Goal: Contribute content: Contribute content

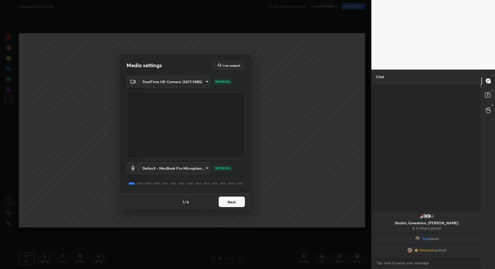
click at [184, 83] on body "1 2 3 4 5 6 7 C X Z C X Z E E Erase all H H Introduction to COA CLASS STARTS IN…" at bounding box center [247, 134] width 495 height 269
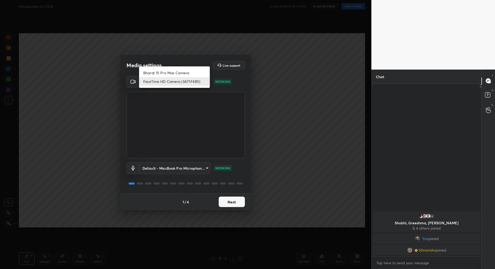
click at [181, 74] on li "Bharat 15 Pro Max Camera" at bounding box center [174, 73] width 71 height 9
type input "5d4e9b852d9e7f3e6dc3206bac3f9d42bdc36b117ec35ef6235f459e6b2b71c7"
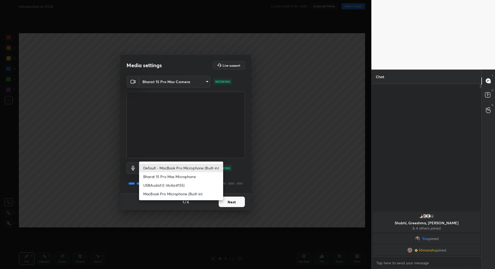
click at [183, 166] on body "1 2 3 4 5 6 7 C X Z C X Z E E Erase all H H Introduction to COA CLASS STARTS IN…" at bounding box center [247, 134] width 495 height 269
click at [183, 186] on li "USBAudio1.0 (4c4a:4155)" at bounding box center [181, 185] width 84 height 9
type input "1a7f614be78186d07646a75b8e77d71d74a67f48090be91c4d1ffeb6e627edc6"
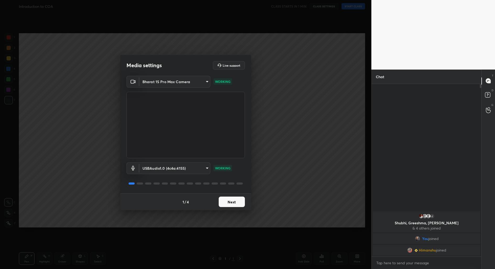
click at [236, 201] on button "Next" at bounding box center [231, 202] width 26 height 10
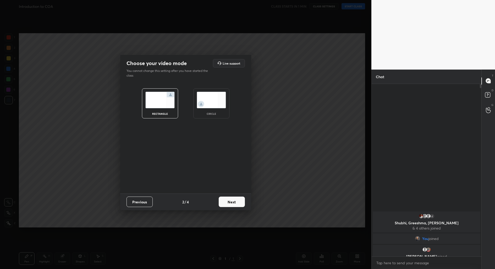
click at [236, 201] on button "Next" at bounding box center [231, 202] width 26 height 10
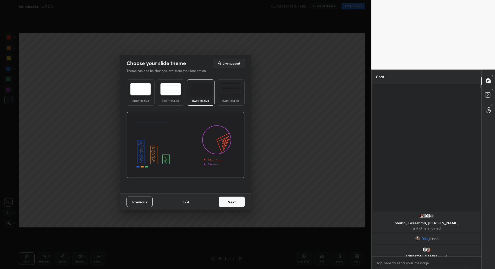
click at [236, 201] on button "Next" at bounding box center [231, 202] width 26 height 10
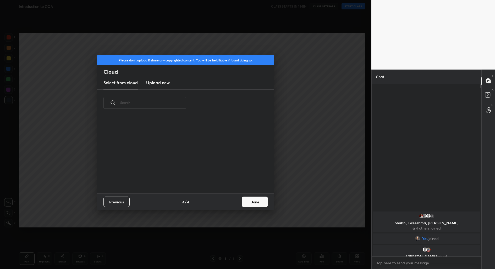
scroll to position [77, 168]
click at [161, 80] on h3 "Upload new" at bounding box center [158, 83] width 24 height 6
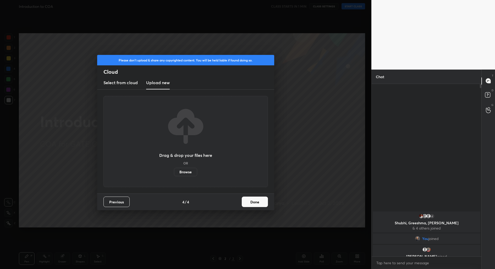
click at [189, 171] on label "Browse" at bounding box center [185, 172] width 23 height 8
click at [174, 171] on input "Browse" at bounding box center [174, 172] width 0 height 8
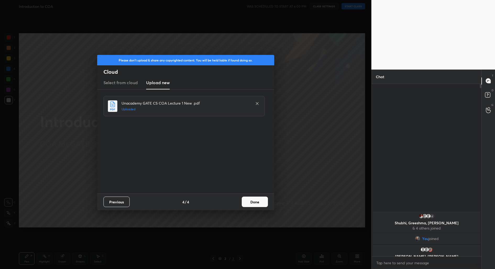
click at [256, 205] on button "Done" at bounding box center [255, 202] width 26 height 10
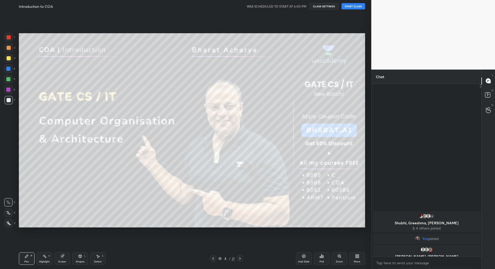
click at [350, 5] on button "START CLASS" at bounding box center [353, 6] width 24 height 6
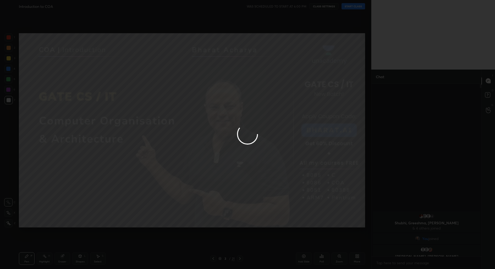
type textarea "x"
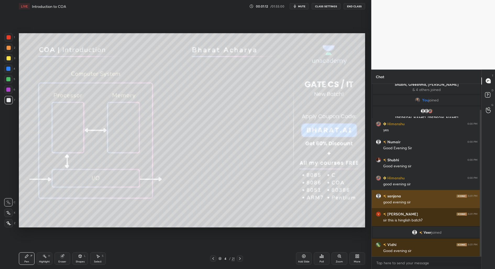
scroll to position [30, 0]
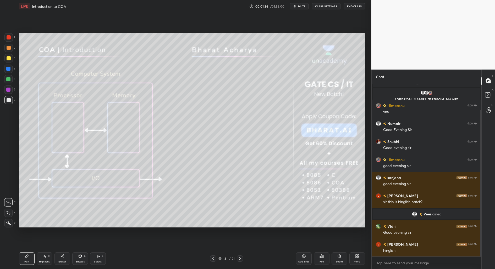
click at [214, 261] on div at bounding box center [213, 259] width 6 height 6
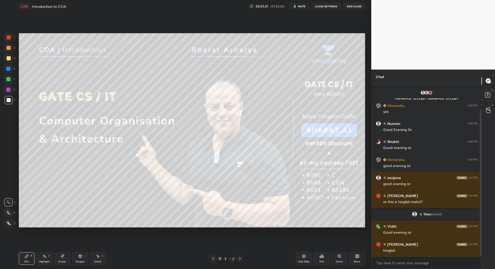
click at [304, 261] on div "Add Slide" at bounding box center [304, 262] width 12 height 3
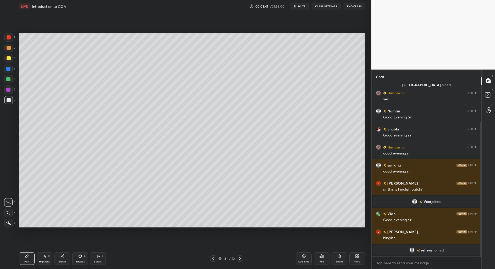
scroll to position [55, 0]
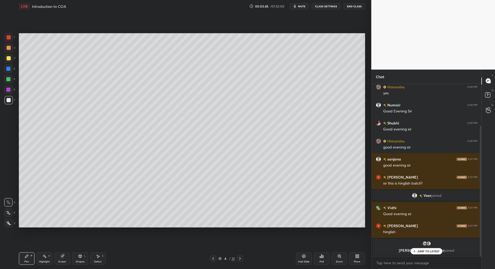
click at [427, 253] on div "JUMP TO LATEST" at bounding box center [425, 251] width 31 height 6
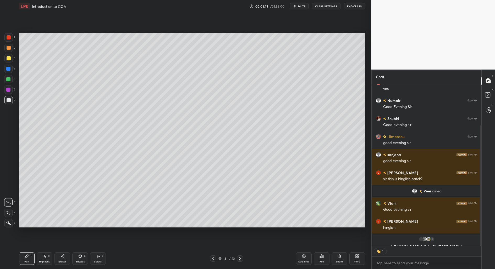
scroll to position [2, 2]
type textarea "x"
click at [79, 260] on div "Shapes L" at bounding box center [80, 259] width 16 height 13
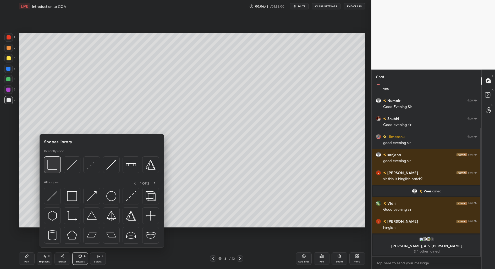
drag, startPoint x: 53, startPoint y: 167, endPoint x: 51, endPoint y: 164, distance: 3.9
click at [49, 167] on img at bounding box center [52, 165] width 10 height 10
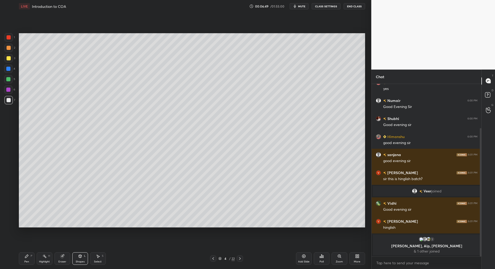
drag, startPoint x: 93, startPoint y: 254, endPoint x: 92, endPoint y: 251, distance: 3.6
click at [93, 255] on div "Select S" at bounding box center [98, 259] width 16 height 13
drag, startPoint x: 41, startPoint y: 154, endPoint x: 60, endPoint y: 200, distance: 50.3
click at [61, 196] on div "0 ° Undo Copy Duplicate Duplicate to new slide Delete" at bounding box center [192, 130] width 346 height 195
click at [28, 260] on div "Pen P" at bounding box center [27, 259] width 16 height 13
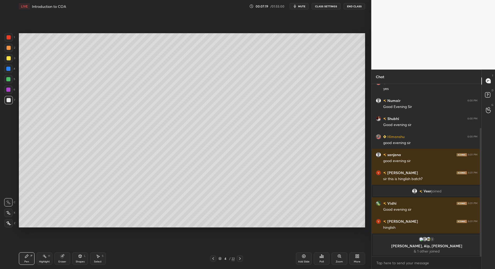
scroll to position [77, 0]
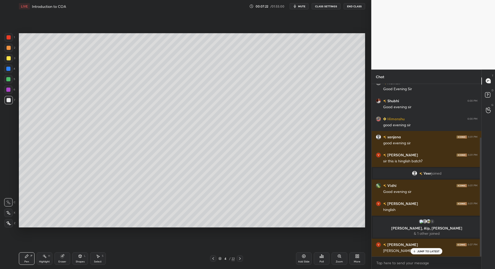
click at [420, 251] on p "JUMP TO LATEST" at bounding box center [428, 251] width 23 height 3
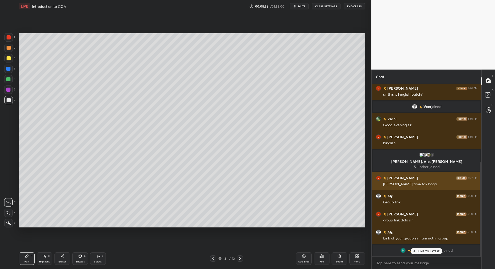
scroll to position [162, 0]
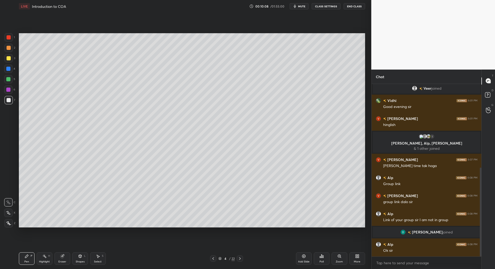
click at [339, 261] on div "Zoom" at bounding box center [338, 262] width 7 height 3
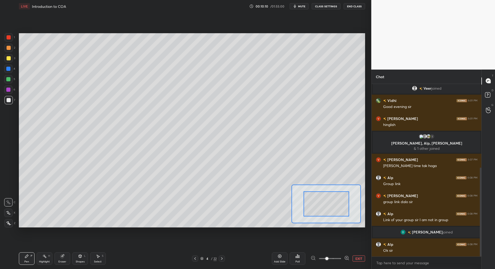
click at [361, 260] on button "EXIT" at bounding box center [358, 259] width 13 height 6
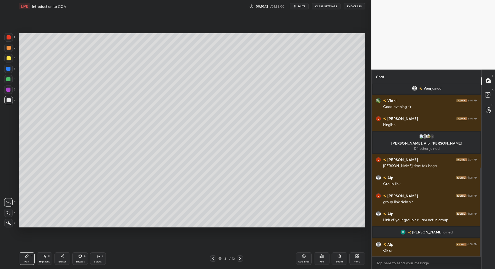
click at [358, 259] on div "More" at bounding box center [357, 259] width 16 height 13
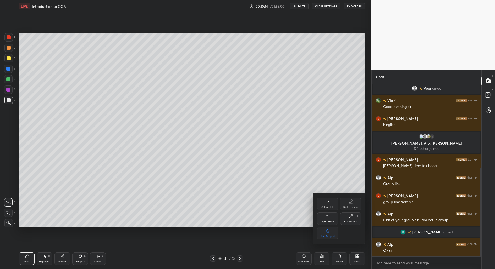
click at [324, 207] on div "Upload File" at bounding box center [328, 207] width 14 height 3
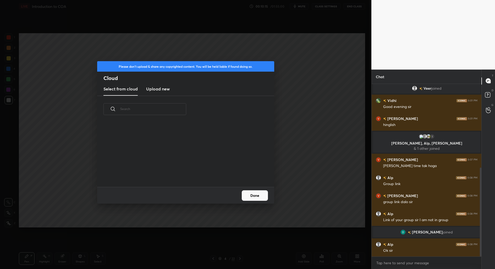
scroll to position [64, 168]
click at [156, 89] on h3 "Upload new" at bounding box center [158, 89] width 24 height 6
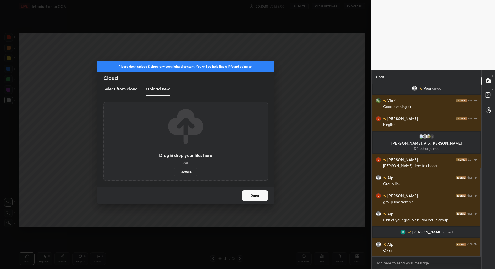
click at [179, 174] on label "Browse" at bounding box center [185, 172] width 23 height 8
click at [174, 174] on input "Browse" at bounding box center [174, 172] width 0 height 8
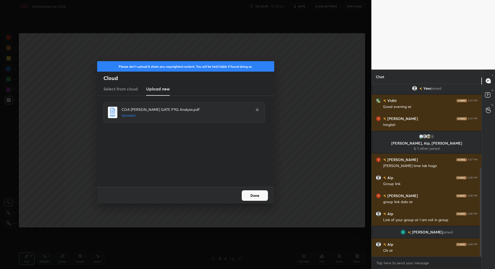
click at [257, 197] on button "Done" at bounding box center [255, 195] width 26 height 10
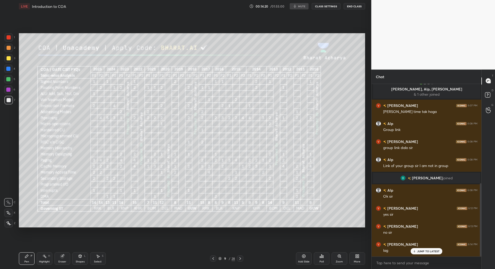
scroll to position [234, 0]
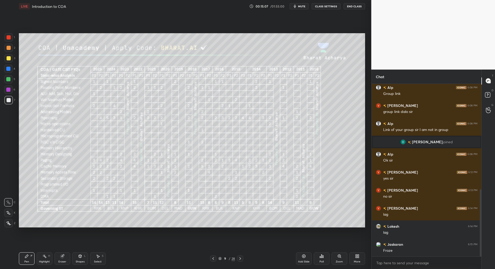
scroll to position [271, 0]
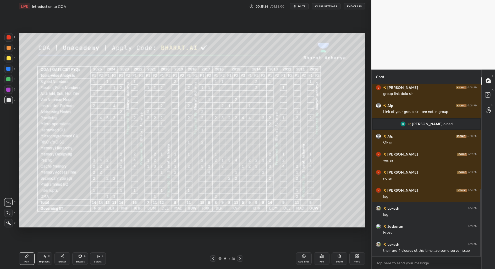
click at [303, 262] on div "Add Slide" at bounding box center [304, 262] width 12 height 3
click at [358, 260] on div "More" at bounding box center [357, 259] width 16 height 13
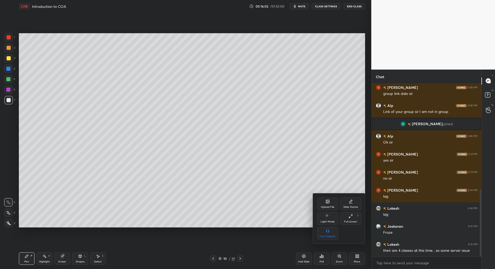
click at [326, 205] on div "Upload File" at bounding box center [327, 204] width 21 height 13
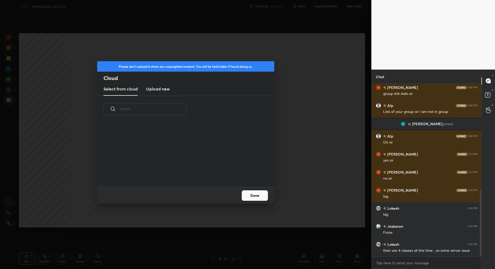
scroll to position [64, 168]
click at [157, 87] on h3 "Upload new" at bounding box center [158, 89] width 24 height 6
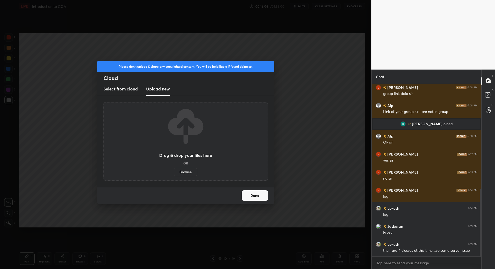
click at [190, 172] on label "Browse" at bounding box center [185, 172] width 23 height 8
click at [174, 172] on input "Browse" at bounding box center [174, 172] width 0 height 8
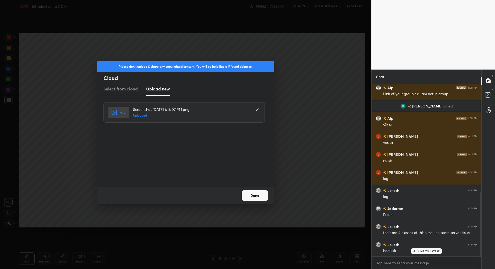
click at [254, 194] on button "Done" at bounding box center [255, 195] width 26 height 10
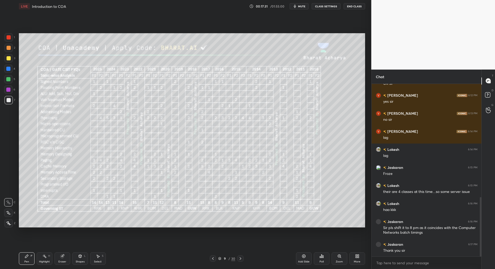
scroll to position [347, 0]
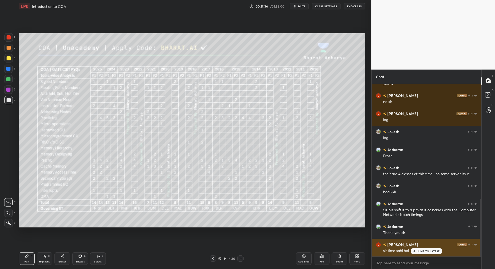
click at [420, 251] on p "JUMP TO LATEST" at bounding box center [428, 251] width 23 height 3
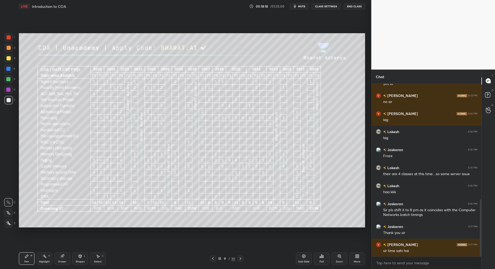
click at [62, 262] on div "Eraser" at bounding box center [62, 262] width 8 height 3
click at [9, 223] on span "Erase all" at bounding box center [8, 224] width 8 height 4
click at [80, 261] on div "Shapes" at bounding box center [80, 262] width 9 height 3
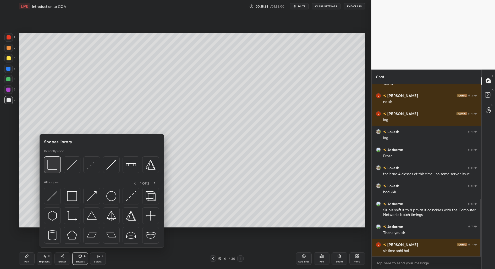
click at [51, 168] on img at bounding box center [52, 165] width 10 height 10
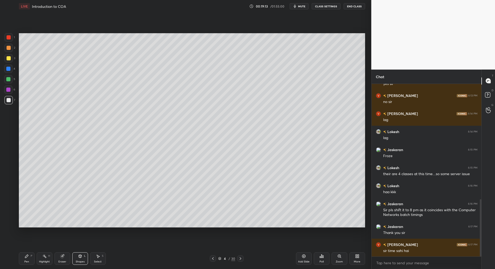
drag, startPoint x: 96, startPoint y: 255, endPoint x: 98, endPoint y: 229, distance: 26.8
click at [96, 255] on icon at bounding box center [98, 256] width 4 height 4
drag, startPoint x: 95, startPoint y: 161, endPoint x: 96, endPoint y: 170, distance: 9.5
click at [96, 171] on div "0 ° Undo Copy Duplicate Duplicate to new slide Delete" at bounding box center [192, 130] width 346 height 195
click at [100, 163] on div "0 ° Undo Copy Duplicate Duplicate to new slide Delete" at bounding box center [192, 130] width 346 height 195
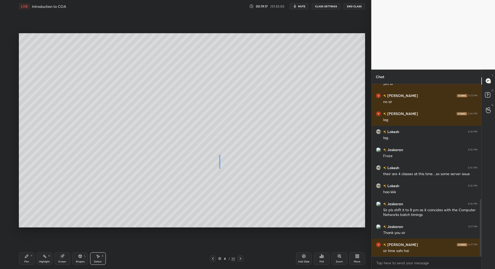
drag, startPoint x: 219, startPoint y: 164, endPoint x: 219, endPoint y: 169, distance: 4.2
click at [219, 168] on div "0 ° Undo Copy Duplicate Duplicate to new slide Delete" at bounding box center [192, 130] width 346 height 195
click at [219, 162] on div "0 ° Undo Copy Duplicate Duplicate to new slide Delete" at bounding box center [192, 130] width 346 height 195
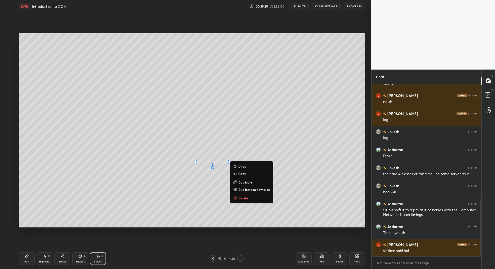
drag, startPoint x: 191, startPoint y: 215, endPoint x: 184, endPoint y: 217, distance: 7.4
click at [190, 215] on div "0 ° Undo Copy Duplicate Duplicate to new slide Delete" at bounding box center [192, 130] width 346 height 195
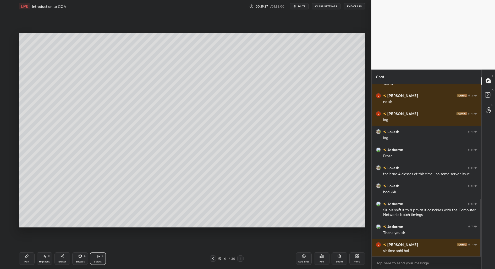
click at [26, 261] on div "Pen" at bounding box center [26, 262] width 5 height 3
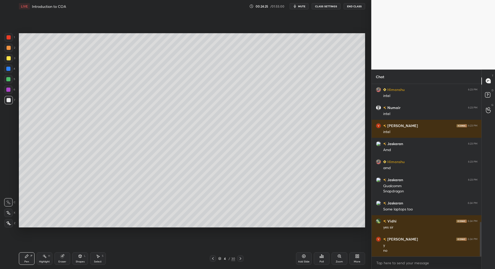
scroll to position [706, 0]
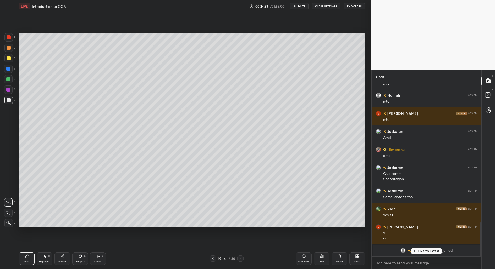
click at [427, 249] on div "JUMP TO LATEST" at bounding box center [425, 251] width 31 height 6
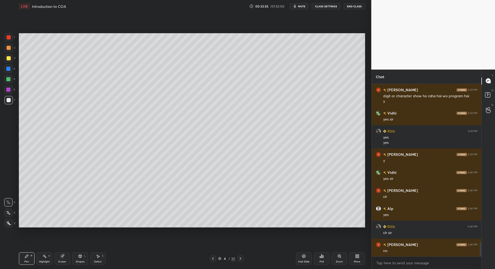
scroll to position [1910, 0]
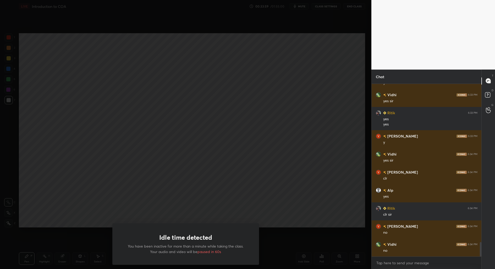
drag, startPoint x: 427, startPoint y: 249, endPoint x: 268, endPoint y: 126, distance: 200.5
click at [268, 126] on div "Idle time detected You have been inactive for more than a minute while taking t…" at bounding box center [185, 134] width 371 height 269
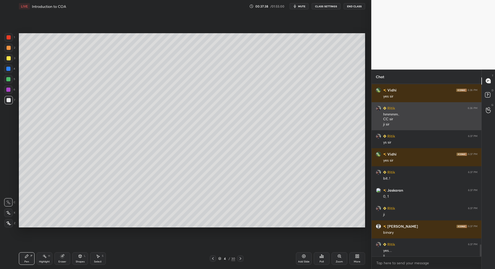
scroll to position [2289, 0]
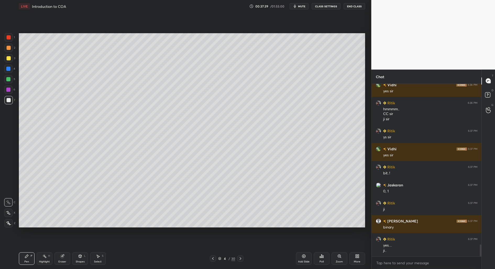
drag, startPoint x: 304, startPoint y: 258, endPoint x: 295, endPoint y: 258, distance: 9.2
click at [303, 258] on icon at bounding box center [303, 256] width 4 height 4
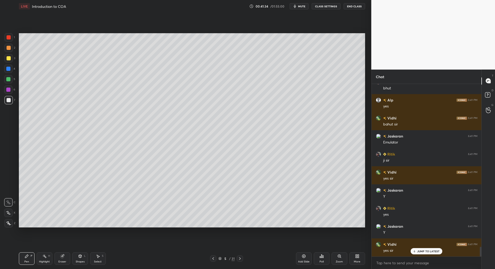
scroll to position [2929, 0]
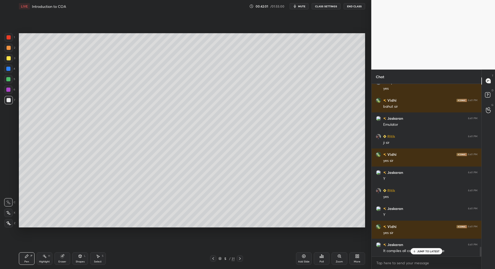
drag, startPoint x: 428, startPoint y: 249, endPoint x: 426, endPoint y: 256, distance: 7.7
click at [428, 249] on div "JUMP TO LATEST" at bounding box center [425, 251] width 31 height 6
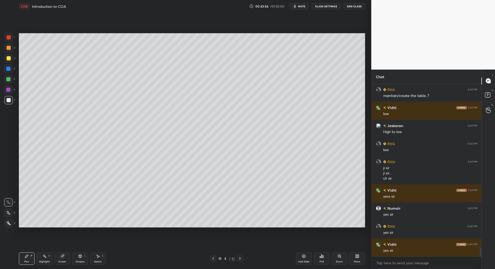
scroll to position [3120, 0]
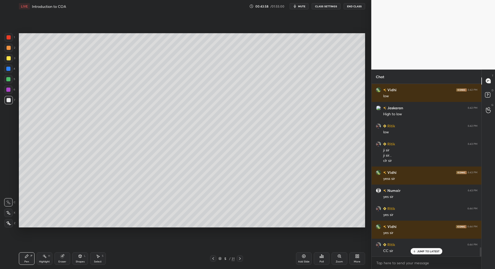
drag, startPoint x: 300, startPoint y: 265, endPoint x: 296, endPoint y: 263, distance: 3.9
click at [300, 266] on div "Add Slide Poll Zoom More" at bounding box center [330, 258] width 69 height 29
click at [305, 262] on div "Add Slide" at bounding box center [304, 262] width 12 height 3
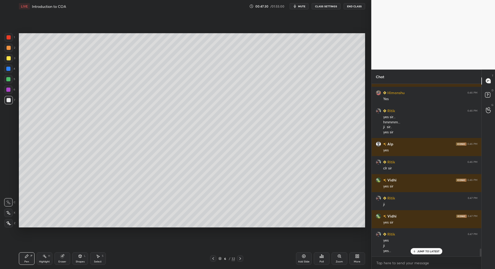
scroll to position [3584, 0]
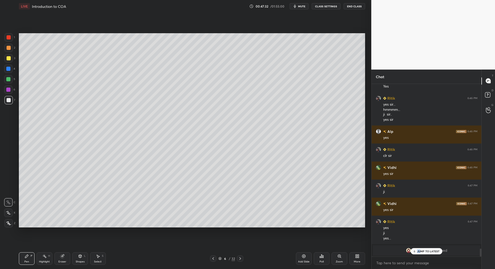
drag, startPoint x: 422, startPoint y: 249, endPoint x: 422, endPoint y: 254, distance: 4.7
click at [422, 252] on div "JUMP TO LATEST" at bounding box center [425, 251] width 31 height 6
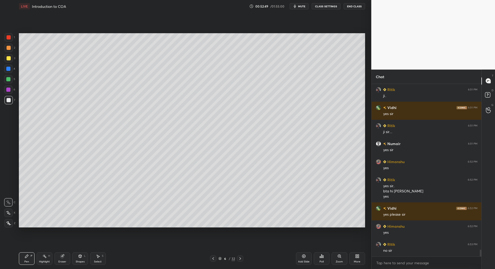
scroll to position [4164, 0]
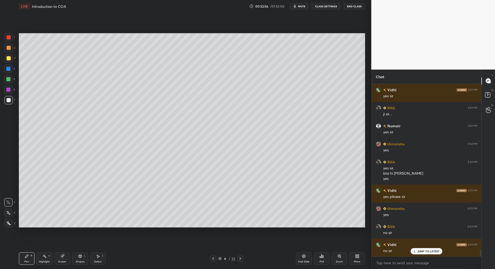
click at [97, 265] on div "Pen P Highlight H Eraser Shapes L Select S 6 / 32 Add Slide Poll Zoom More" at bounding box center [192, 258] width 346 height 21
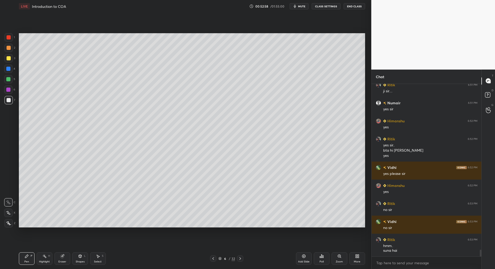
click at [98, 258] on icon at bounding box center [98, 256] width 4 height 4
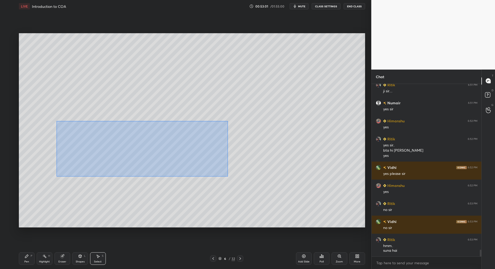
drag, startPoint x: 72, startPoint y: 148, endPoint x: 221, endPoint y: 182, distance: 153.1
click at [229, 185] on div "0 ° Undo Copy Duplicate Duplicate to new slide Delete" at bounding box center [192, 130] width 346 height 195
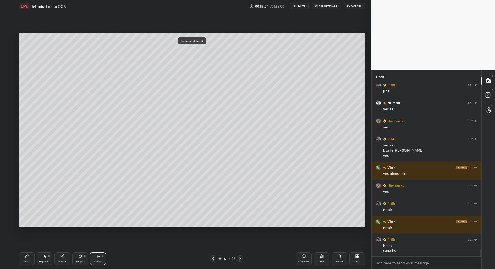
click at [26, 261] on div "Pen" at bounding box center [26, 262] width 5 height 3
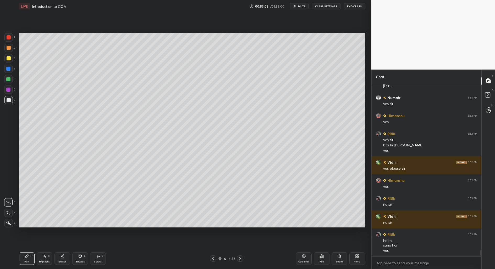
drag, startPoint x: 97, startPoint y: 258, endPoint x: 117, endPoint y: 229, distance: 35.0
click at [97, 258] on icon at bounding box center [98, 256] width 4 height 4
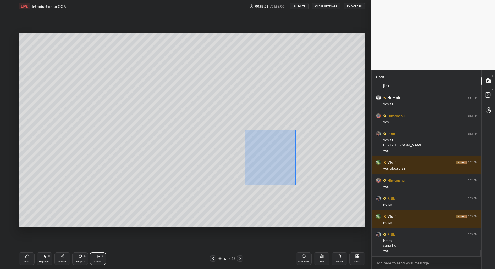
scroll to position [4210, 0]
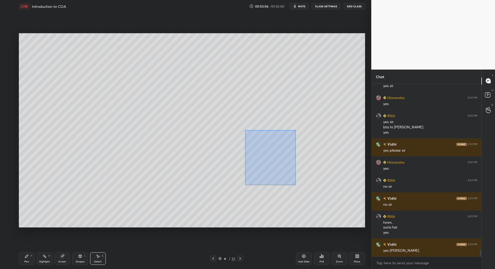
drag, startPoint x: 245, startPoint y: 132, endPoint x: 314, endPoint y: 179, distance: 83.0
click at [330, 191] on div "0 ° Undo Copy Duplicate Duplicate to new slide Delete" at bounding box center [192, 130] width 346 height 195
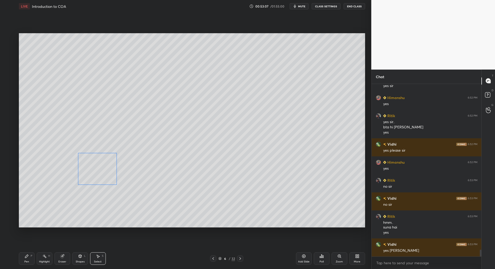
drag, startPoint x: 283, startPoint y: 162, endPoint x: 92, endPoint y: 177, distance: 191.6
click at [93, 172] on div "0 ° Undo Copy Duplicate Duplicate to new slide Delete" at bounding box center [192, 130] width 346 height 195
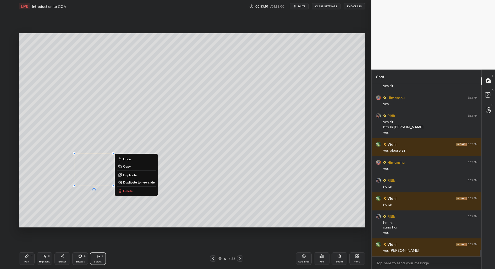
click at [28, 261] on div "Pen" at bounding box center [26, 262] width 5 height 3
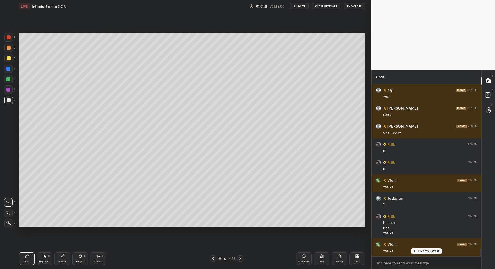
scroll to position [3945, 0]
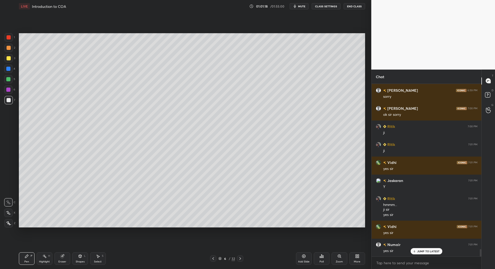
click at [9, 59] on div at bounding box center [9, 58] width 4 height 4
click at [8, 226] on div at bounding box center [8, 223] width 8 height 8
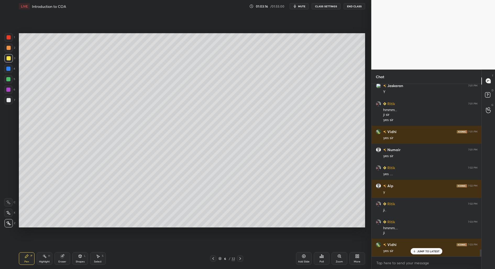
scroll to position [4059, 0]
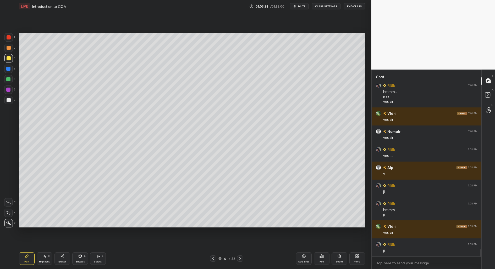
drag, startPoint x: 6, startPoint y: 203, endPoint x: 5, endPoint y: 196, distance: 7.7
click at [6, 204] on icon at bounding box center [8, 203] width 5 height 4
click at [78, 262] on div "Shapes" at bounding box center [80, 262] width 9 height 3
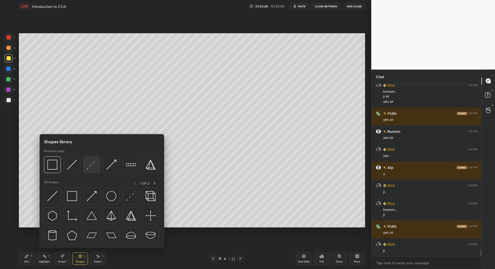
click at [91, 164] on img at bounding box center [92, 165] width 10 height 10
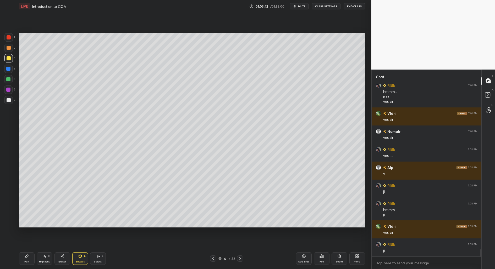
click at [9, 38] on div at bounding box center [9, 37] width 4 height 4
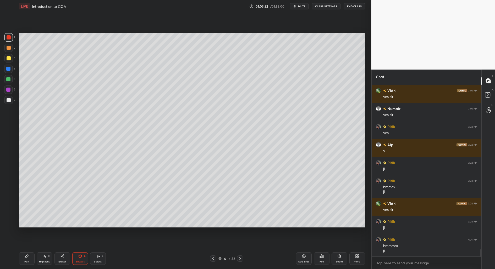
click at [28, 258] on icon at bounding box center [27, 256] width 4 height 4
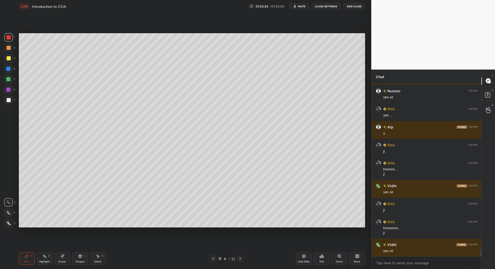
scroll to position [4118, 0]
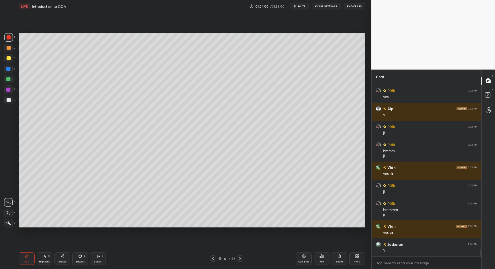
click at [5, 227] on div at bounding box center [8, 223] width 8 height 8
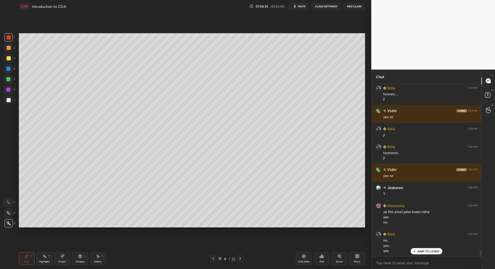
scroll to position [4193, 0]
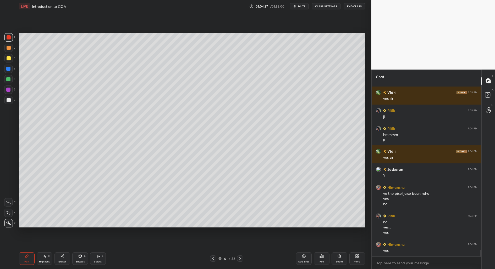
drag, startPoint x: 6, startPoint y: 51, endPoint x: 2, endPoint y: 51, distance: 4.2
click at [5, 51] on div at bounding box center [8, 48] width 8 height 8
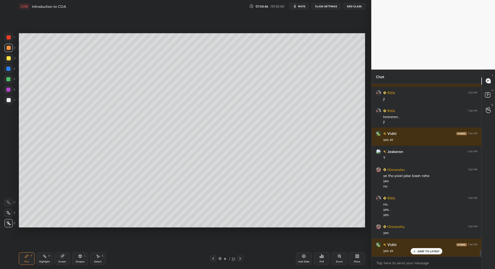
click at [79, 261] on div "Shapes" at bounding box center [80, 262] width 9 height 3
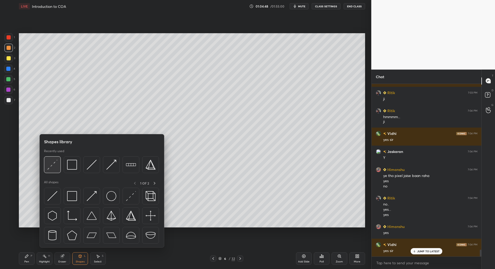
drag, startPoint x: 50, startPoint y: 169, endPoint x: 80, endPoint y: 259, distance: 94.7
click at [80, 259] on div "Shapes L" at bounding box center [80, 259] width 16 height 13
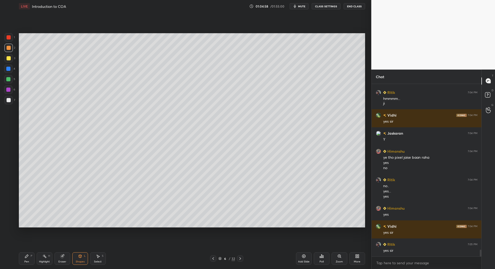
scroll to position [4247, 0]
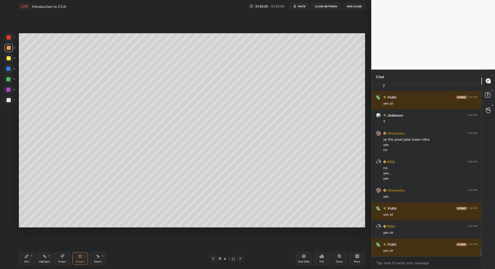
drag, startPoint x: 34, startPoint y: 260, endPoint x: 54, endPoint y: 244, distance: 25.3
click at [35, 260] on div "Pen P Highlight H Eraser Shapes L Select S" at bounding box center [88, 259] width 138 height 13
click at [29, 258] on div "Pen P" at bounding box center [27, 259] width 16 height 13
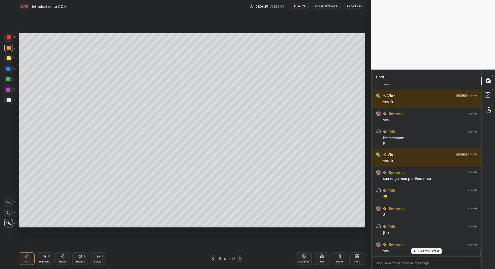
scroll to position [4509, 0]
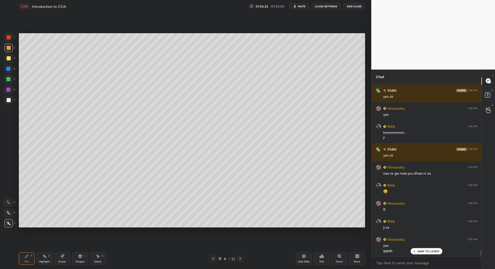
click at [8, 68] on div at bounding box center [8, 69] width 4 height 4
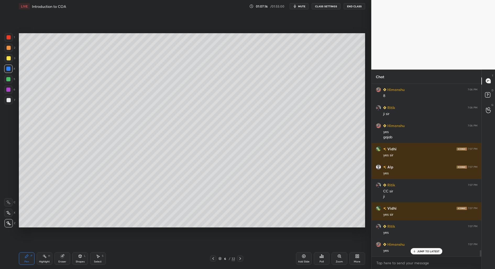
scroll to position [4641, 0]
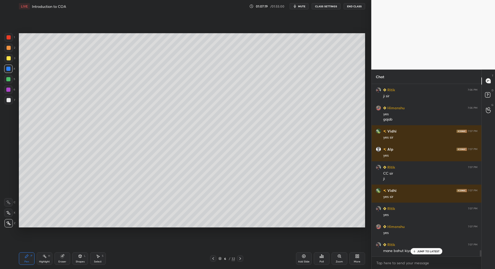
click at [420, 253] on div "JUMP TO LATEST" at bounding box center [425, 251] width 31 height 6
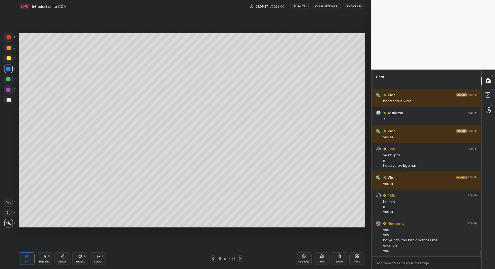
scroll to position [4897, 0]
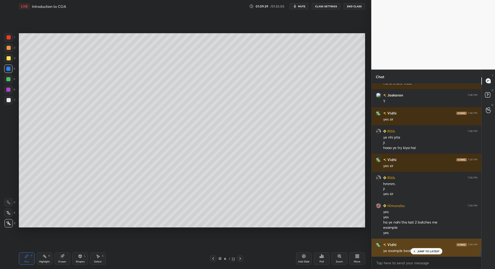
drag, startPoint x: 425, startPoint y: 253, endPoint x: 401, endPoint y: 254, distance: 24.9
click at [425, 253] on p "JUMP TO LATEST" at bounding box center [428, 251] width 23 height 3
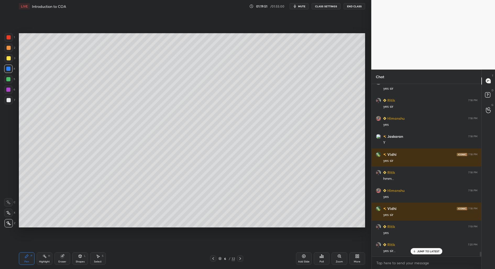
scroll to position [6052, 0]
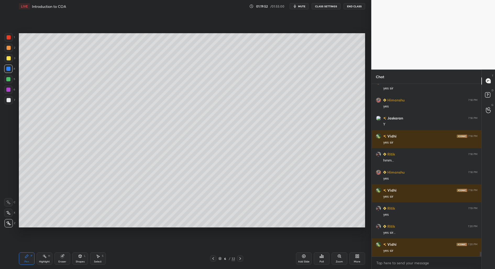
drag, startPoint x: 298, startPoint y: 259, endPoint x: 292, endPoint y: 257, distance: 6.5
click at [298, 260] on div "Add Slide" at bounding box center [304, 259] width 16 height 13
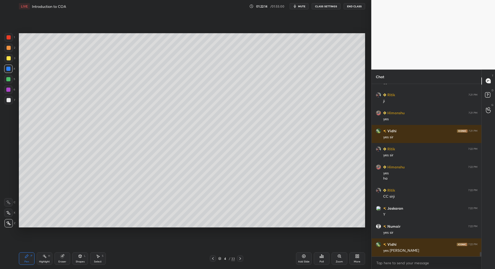
scroll to position [6469, 0]
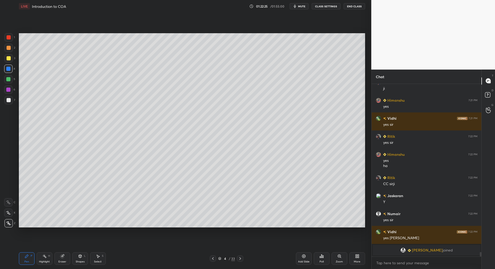
drag, startPoint x: 304, startPoint y: 259, endPoint x: 299, endPoint y: 259, distance: 4.4
click at [303, 259] on div "Add Slide" at bounding box center [304, 259] width 16 height 13
drag, startPoint x: 81, startPoint y: 259, endPoint x: 74, endPoint y: 251, distance: 10.9
click at [81, 259] on div "Shapes L" at bounding box center [80, 259] width 16 height 13
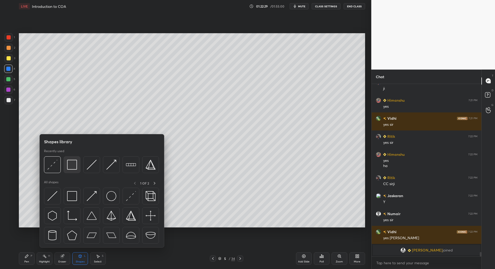
click at [68, 165] on img at bounding box center [72, 165] width 10 height 10
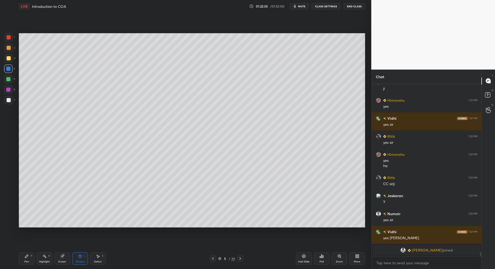
click at [7, 102] on div at bounding box center [9, 100] width 4 height 4
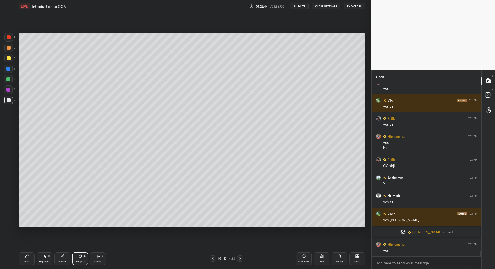
scroll to position [5466, 0]
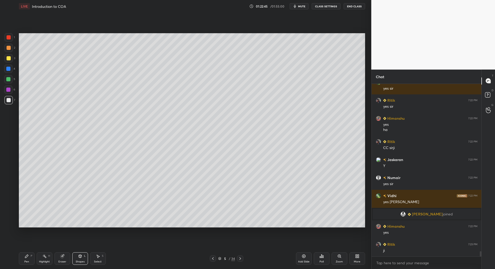
drag, startPoint x: 27, startPoint y: 256, endPoint x: 25, endPoint y: 246, distance: 10.1
click at [27, 257] on icon at bounding box center [27, 256] width 4 height 4
click at [98, 259] on div "Select S" at bounding box center [98, 259] width 16 height 13
drag, startPoint x: 60, startPoint y: 37, endPoint x: 327, endPoint y: 62, distance: 267.9
click at [355, 76] on div "0 ° Undo Copy Duplicate Duplicate to new slide Delete" at bounding box center [192, 130] width 346 height 195
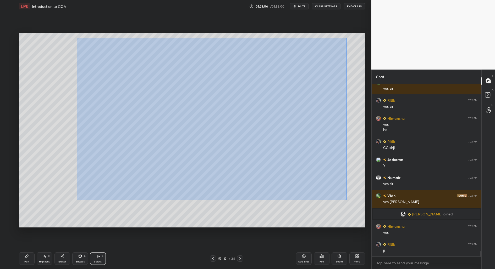
drag, startPoint x: 89, startPoint y: 36, endPoint x: 345, endPoint y: 192, distance: 298.9
click at [347, 201] on div "0 ° Undo Copy Duplicate Duplicate to new slide Delete" at bounding box center [192, 130] width 346 height 195
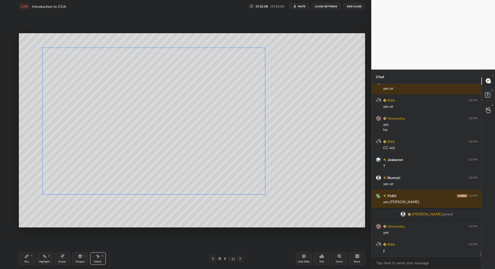
drag, startPoint x: 295, startPoint y: 149, endPoint x: 213, endPoint y: 164, distance: 83.0
click at [215, 160] on div "0 ° Undo Copy Duplicate Duplicate to new slide Delete" at bounding box center [192, 130] width 346 height 195
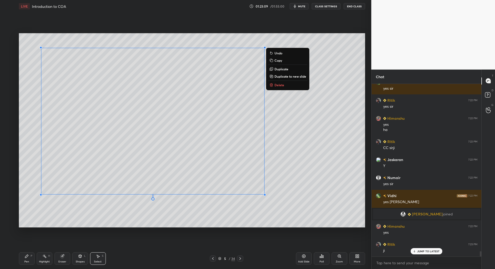
scroll to position [5484, 0]
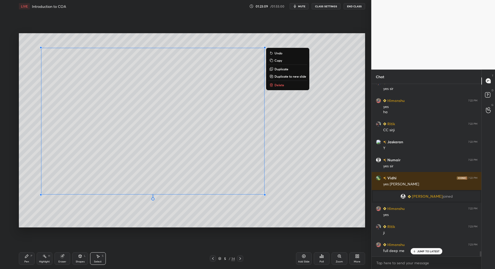
drag, startPoint x: 26, startPoint y: 264, endPoint x: 29, endPoint y: 258, distance: 6.7
click at [26, 263] on div "Pen P" at bounding box center [27, 259] width 16 height 13
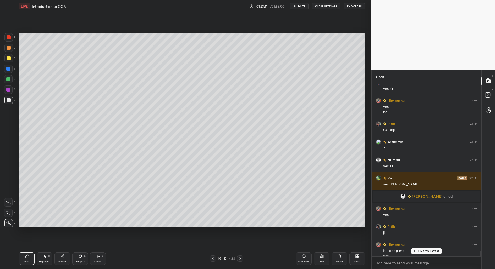
scroll to position [5489, 0]
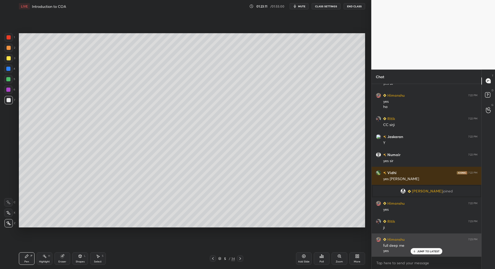
click at [427, 250] on p "JUMP TO LATEST" at bounding box center [428, 251] width 23 height 3
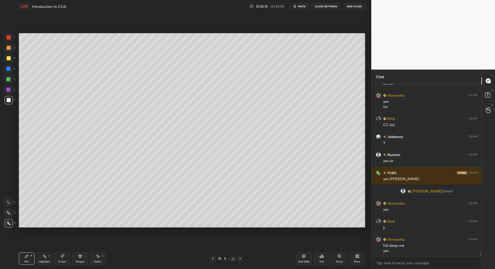
drag, startPoint x: 9, startPoint y: 199, endPoint x: 9, endPoint y: 196, distance: 2.9
click at [10, 201] on div at bounding box center [8, 202] width 8 height 8
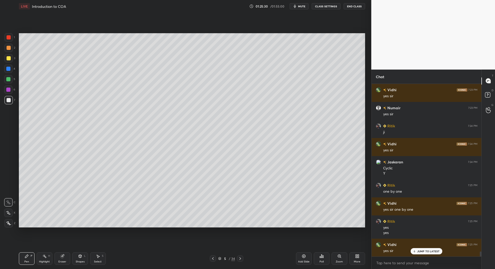
scroll to position [5735, 0]
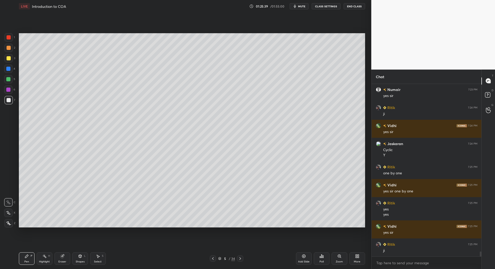
drag, startPoint x: 305, startPoint y: 260, endPoint x: 298, endPoint y: 260, distance: 6.5
click at [304, 260] on div "Add Slide" at bounding box center [304, 259] width 16 height 13
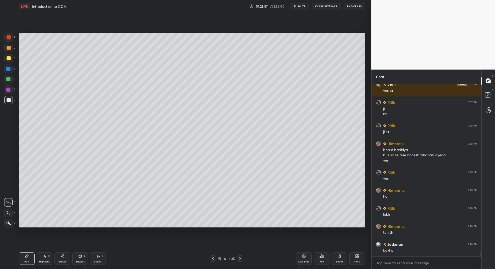
scroll to position [6039, 0]
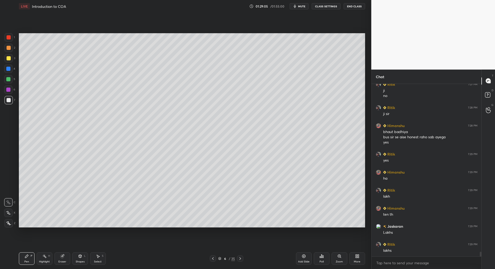
click at [94, 261] on div "Select" at bounding box center [98, 262] width 8 height 3
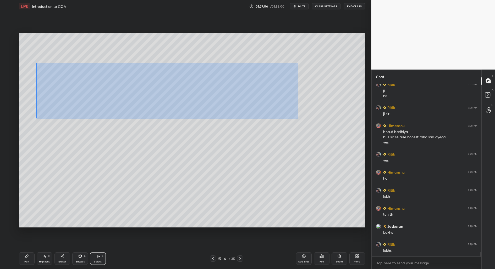
drag, startPoint x: 41, startPoint y: 86, endPoint x: 281, endPoint y: 109, distance: 240.8
click at [298, 119] on div "0 ° Undo Copy Duplicate Duplicate to new slide Delete" at bounding box center [192, 130] width 346 height 195
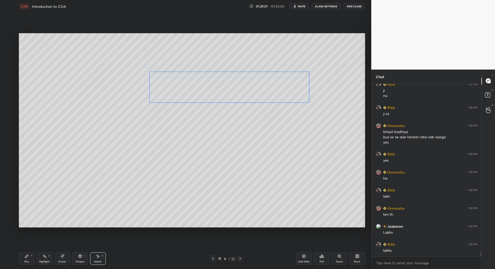
drag, startPoint x: 169, startPoint y: 91, endPoint x: 265, endPoint y: 96, distance: 96.4
click at [265, 96] on div "0 ° Undo Copy Duplicate Duplicate to new slide Delete" at bounding box center [192, 130] width 346 height 195
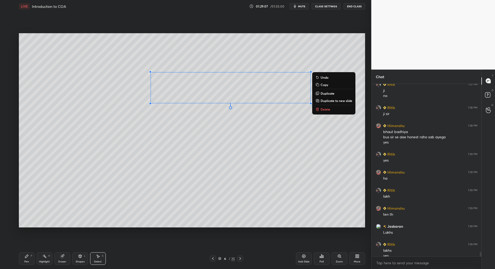
scroll to position [6044, 0]
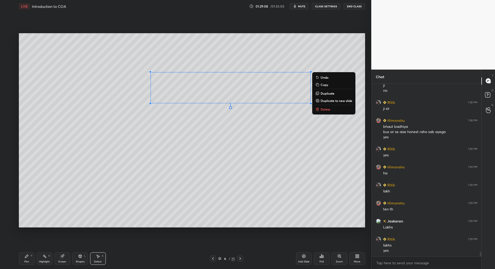
drag, startPoint x: 27, startPoint y: 259, endPoint x: 30, endPoint y: 255, distance: 4.3
click at [27, 260] on div "Pen P" at bounding box center [27, 259] width 16 height 13
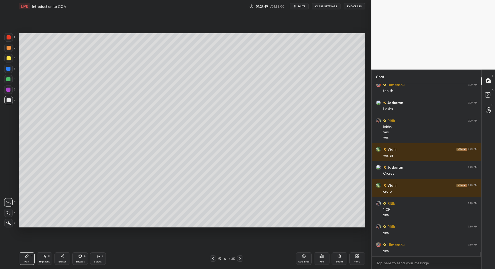
scroll to position [6181, 0]
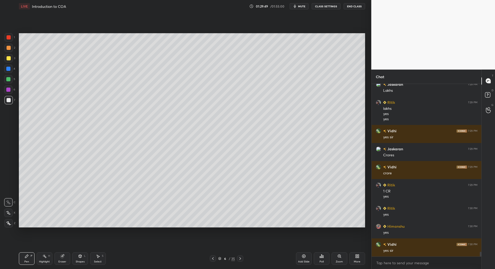
click at [304, 261] on div "Add Slide" at bounding box center [304, 262] width 12 height 3
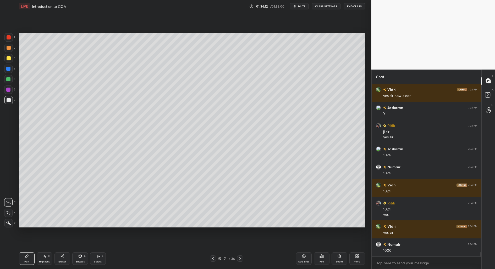
scroll to position [6883, 0]
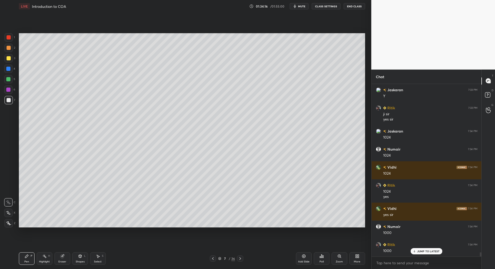
drag, startPoint x: 97, startPoint y: 260, endPoint x: 116, endPoint y: 237, distance: 29.8
click at [100, 256] on div "Select S" at bounding box center [98, 259] width 16 height 13
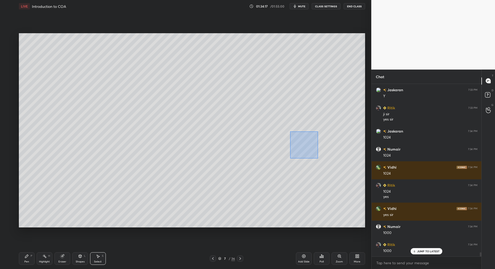
drag, startPoint x: 298, startPoint y: 144, endPoint x: 317, endPoint y: 158, distance: 23.3
click at [318, 160] on div "0 ° Undo Copy Duplicate Duplicate to new slide Delete" at bounding box center [192, 130] width 346 height 195
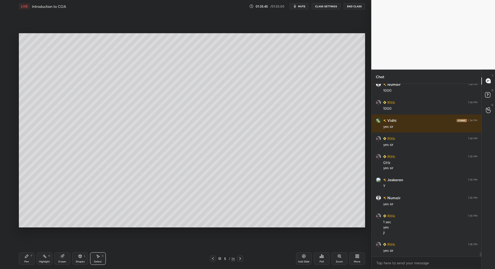
scroll to position [7043, 0]
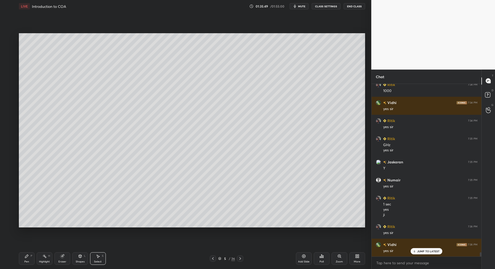
click at [29, 255] on div "Pen P" at bounding box center [27, 259] width 16 height 13
drag, startPoint x: 97, startPoint y: 257, endPoint x: 87, endPoint y: 235, distance: 24.1
click at [97, 257] on icon at bounding box center [98, 256] width 4 height 4
drag, startPoint x: 60, startPoint y: 129, endPoint x: 67, endPoint y: 126, distance: 7.2
click at [69, 134] on div "0 ° Undo Copy Duplicate Duplicate to new slide Delete" at bounding box center [192, 130] width 346 height 195
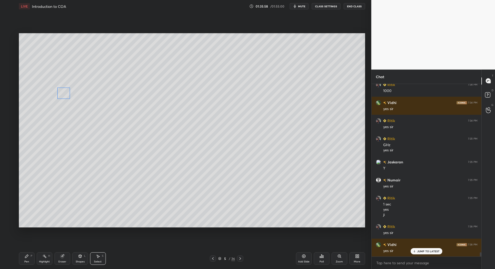
drag, startPoint x: 62, startPoint y: 125, endPoint x: 63, endPoint y: 96, distance: 28.5
click at [63, 96] on div "0 ° Undo Copy Duplicate Duplicate to new slide Delete" at bounding box center [192, 130] width 346 height 195
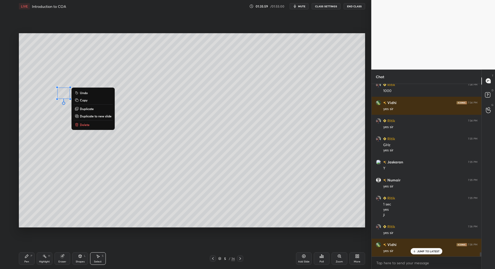
click at [26, 256] on div "Pen P" at bounding box center [27, 259] width 16 height 13
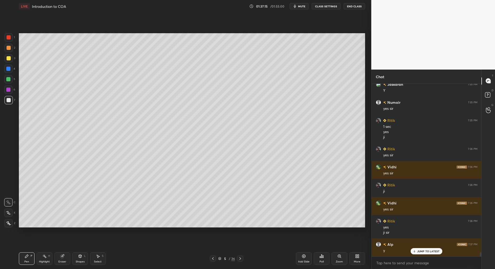
scroll to position [7139, 0]
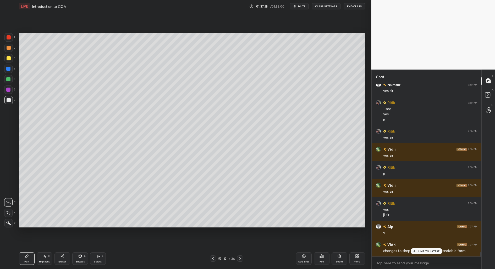
click at [435, 251] on p "JUMP TO LATEST" at bounding box center [428, 251] width 23 height 3
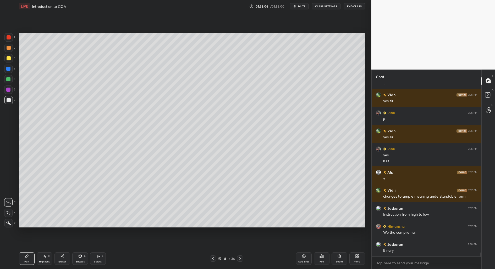
scroll to position [7199, 0]
click at [99, 257] on icon at bounding box center [98, 256] width 4 height 4
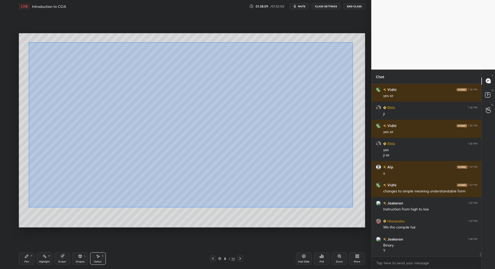
drag, startPoint x: 29, startPoint y: 42, endPoint x: 352, endPoint y: 207, distance: 363.5
click at [353, 208] on div "0 ° Undo Copy Duplicate Duplicate to new slide Delete" at bounding box center [192, 130] width 346 height 195
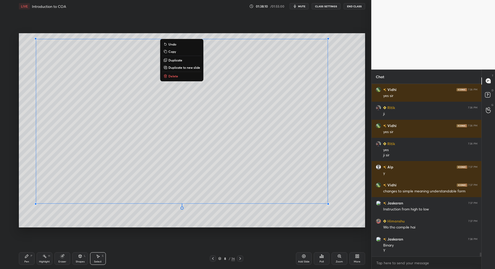
drag, startPoint x: 178, startPoint y: 52, endPoint x: 175, endPoint y: 54, distance: 3.5
click at [177, 52] on button "Copy" at bounding box center [181, 51] width 39 height 6
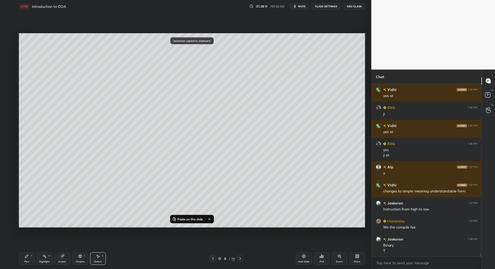
click at [214, 258] on icon at bounding box center [213, 259] width 4 height 4
click at [213, 259] on icon at bounding box center [213, 259] width 4 height 4
click at [212, 259] on icon at bounding box center [213, 259] width 4 height 4
click at [192, 218] on p "Paste on this slide" at bounding box center [190, 219] width 26 height 4
click at [36, 42] on div "0 ° Undo Copy Paste here Duplicate Duplicate to new slide Delete" at bounding box center [192, 130] width 346 height 195
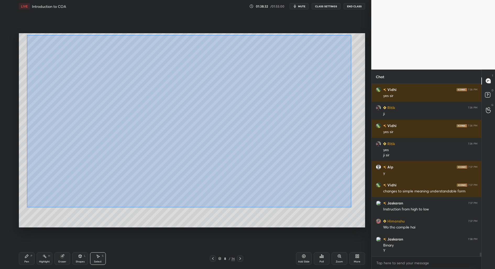
drag, startPoint x: 29, startPoint y: 39, endPoint x: 354, endPoint y: 211, distance: 368.0
click at [354, 212] on div "0 ° Undo Copy Paste here Duplicate Duplicate to new slide Delete" at bounding box center [192, 130] width 346 height 195
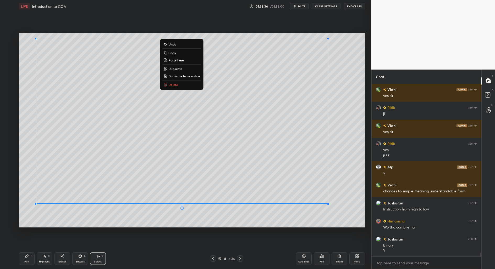
click at [176, 55] on button "Copy" at bounding box center [181, 53] width 39 height 6
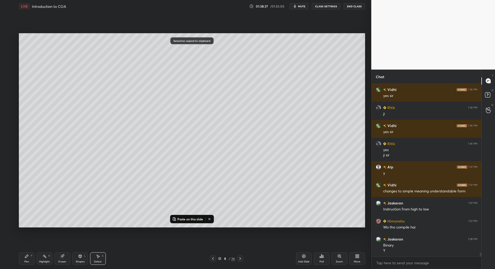
click at [211, 260] on div at bounding box center [213, 259] width 6 height 6
click at [213, 259] on icon at bounding box center [213, 259] width 4 height 4
click at [214, 257] on icon at bounding box center [213, 259] width 4 height 4
click at [189, 220] on p "Paste on this slide" at bounding box center [190, 219] width 26 height 4
drag, startPoint x: 46, startPoint y: 196, endPoint x: 216, endPoint y: 110, distance: 190.9
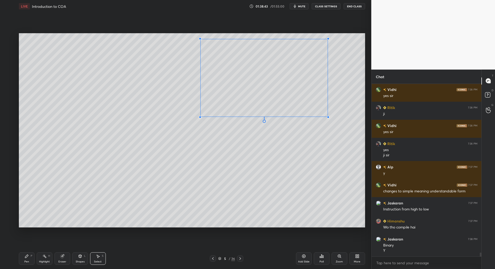
click at [200, 116] on div at bounding box center [200, 117] width 2 height 2
drag, startPoint x: 267, startPoint y: 104, endPoint x: 295, endPoint y: 132, distance: 39.8
click at [296, 131] on div "0 ° Undo Copy Paste here Duplicate Duplicate to new slide Delete" at bounding box center [192, 130] width 346 height 195
drag, startPoint x: 237, startPoint y: 154, endPoint x: 257, endPoint y: 142, distance: 23.5
click at [257, 143] on div at bounding box center [258, 142] width 2 height 2
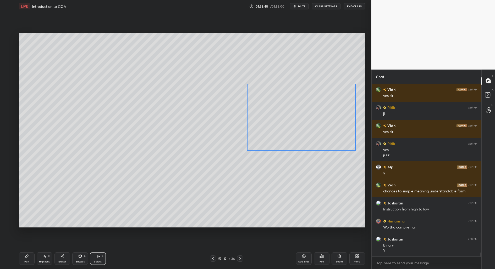
click at [284, 131] on div "0 ° Undo Copy Paste here Duplicate Duplicate to new slide Delete" at bounding box center [192, 130] width 346 height 195
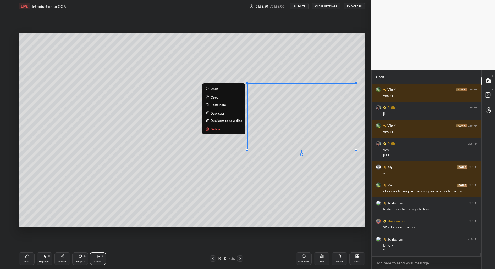
drag, startPoint x: 24, startPoint y: 260, endPoint x: 35, endPoint y: 248, distance: 15.9
click at [24, 260] on div "Pen P" at bounding box center [27, 259] width 16 height 13
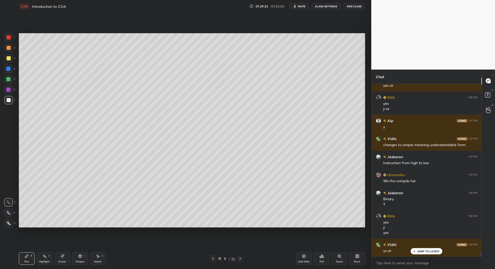
scroll to position [7263, 0]
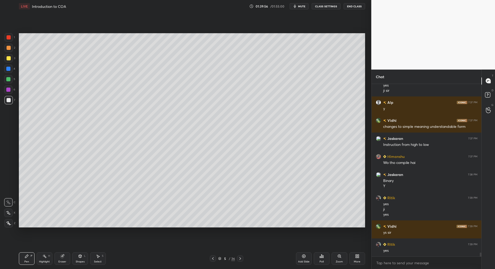
drag, startPoint x: 98, startPoint y: 261, endPoint x: 102, endPoint y: 259, distance: 4.2
click at [99, 261] on div "Select" at bounding box center [98, 262] width 8 height 3
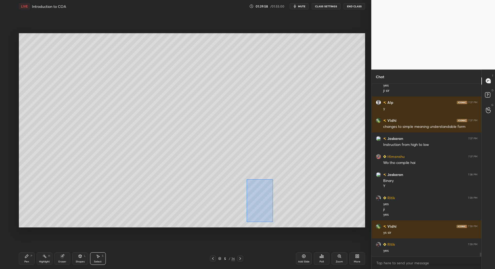
drag, startPoint x: 248, startPoint y: 179, endPoint x: 269, endPoint y: 217, distance: 43.9
click at [273, 222] on div "0 ° Undo Copy Paste here Duplicate Duplicate to new slide Delete" at bounding box center [192, 130] width 346 height 195
drag, startPoint x: 267, startPoint y: 210, endPoint x: 283, endPoint y: 209, distance: 16.2
click at [287, 209] on div "0 ° Undo Copy Paste here Duplicate Duplicate to new slide Delete" at bounding box center [192, 130] width 346 height 195
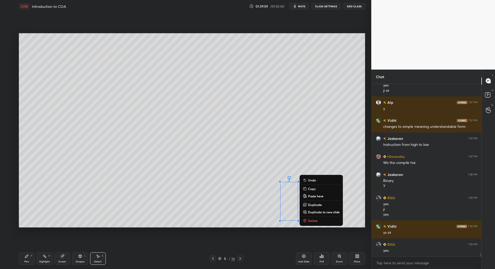
click at [28, 261] on div "Pen" at bounding box center [26, 262] width 5 height 3
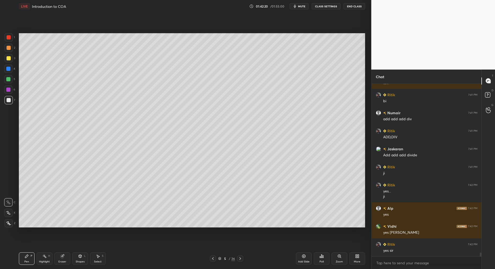
scroll to position [7676, 0]
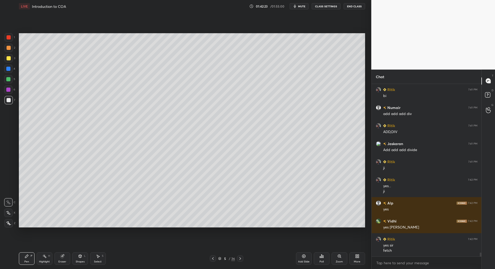
click at [98, 260] on div "Select S" at bounding box center [98, 259] width 16 height 13
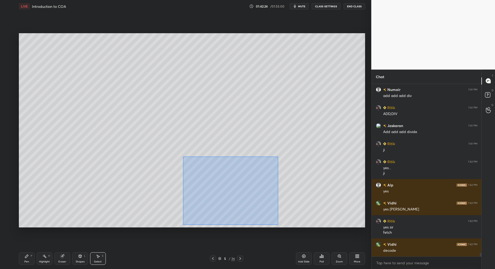
drag, startPoint x: 183, startPoint y: 157, endPoint x: 276, endPoint y: 226, distance: 115.4
click at [276, 226] on div "0 ° Undo Copy Paste here Duplicate Duplicate to new slide Delete" at bounding box center [192, 130] width 346 height 195
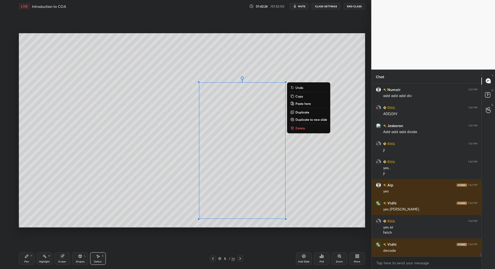
scroll to position [7712, 0]
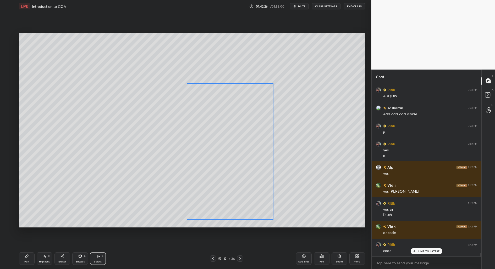
drag, startPoint x: 236, startPoint y: 202, endPoint x: 225, endPoint y: 203, distance: 11.3
click at [225, 203] on div "0 ° Undo Copy Paste here Duplicate Duplicate to new slide Delete" at bounding box center [192, 130] width 346 height 195
drag, startPoint x: 228, startPoint y: 203, endPoint x: 225, endPoint y: 207, distance: 5.4
click at [229, 203] on div "0 ° Undo Copy Paste here Duplicate Duplicate to new slide Delete" at bounding box center [192, 130] width 346 height 195
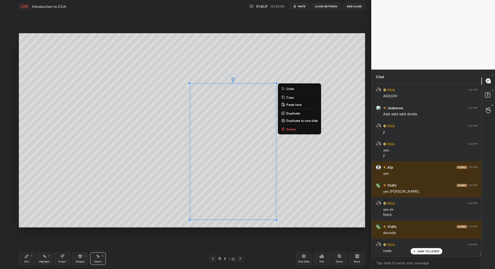
click at [163, 208] on div "0 ° Undo Copy Paste here Duplicate Duplicate to new slide Delete" at bounding box center [192, 130] width 346 height 195
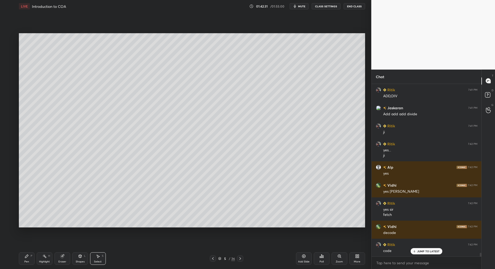
click at [28, 259] on div "Pen P" at bounding box center [27, 259] width 16 height 13
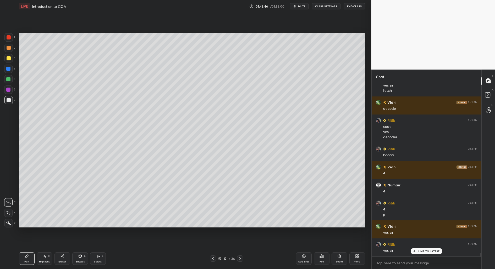
scroll to position [7854, 0]
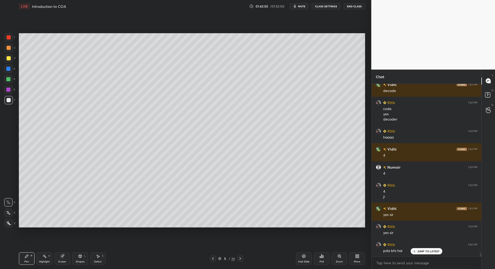
click at [304, 258] on div "Add Slide" at bounding box center [304, 259] width 16 height 13
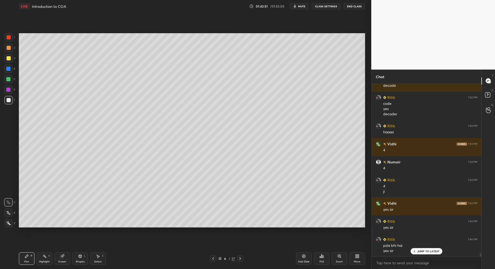
click at [215, 259] on icon at bounding box center [213, 259] width 4 height 4
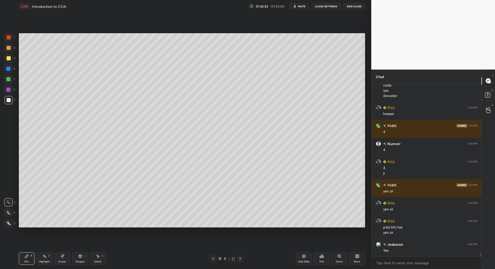
click at [338, 258] on icon at bounding box center [339, 256] width 4 height 4
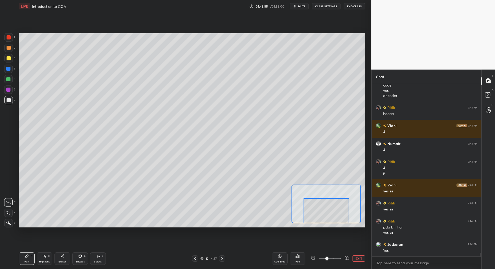
drag, startPoint x: 326, startPoint y: 205, endPoint x: 330, endPoint y: 223, distance: 18.7
click at [328, 223] on div at bounding box center [326, 210] width 46 height 25
drag, startPoint x: 328, startPoint y: 259, endPoint x: 337, endPoint y: 240, distance: 20.9
click at [342, 259] on span at bounding box center [341, 258] width 3 height 3
click at [330, 219] on div at bounding box center [329, 215] width 27 height 15
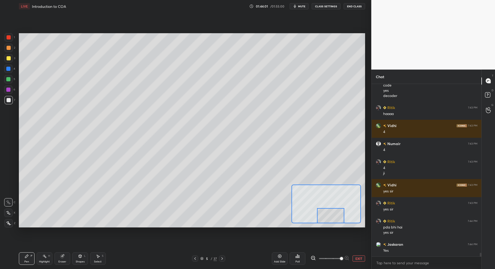
scroll to position [7896, 0]
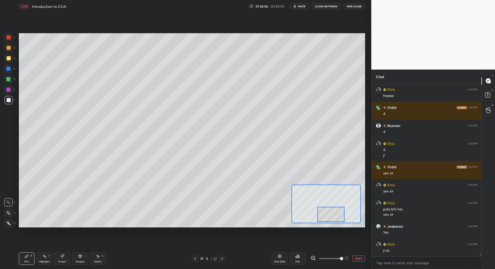
click at [334, 215] on div at bounding box center [330, 214] width 27 height 15
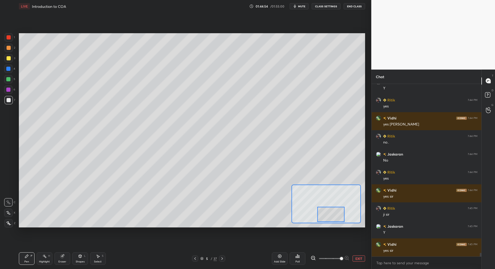
scroll to position [8094, 0]
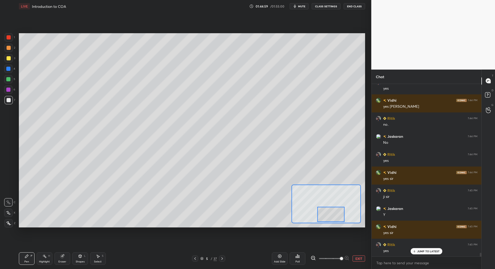
drag, startPoint x: 358, startPoint y: 259, endPoint x: 355, endPoint y: 261, distance: 3.5
click at [355, 261] on button "EXIT" at bounding box center [358, 259] width 13 height 6
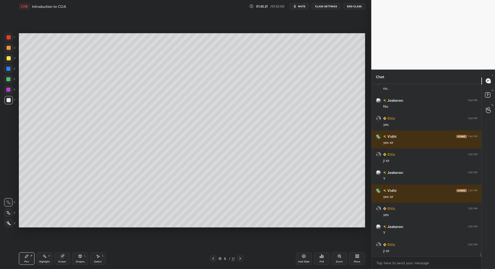
scroll to position [8149, 0]
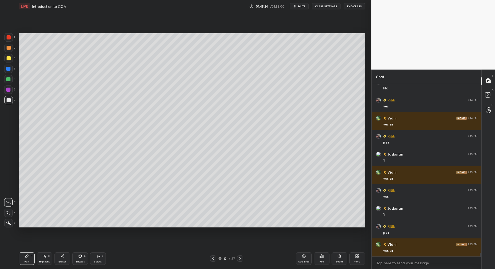
click at [241, 260] on icon at bounding box center [240, 259] width 4 height 4
click at [240, 258] on icon at bounding box center [240, 259] width 4 height 4
click at [239, 256] on div at bounding box center [240, 259] width 6 height 6
click at [238, 256] on div at bounding box center [240, 259] width 6 height 6
click at [238, 255] on div "Pen P Highlight H Eraser Shapes L Select S 9 / 37 Add Slide Poll Zoom More" at bounding box center [192, 258] width 346 height 21
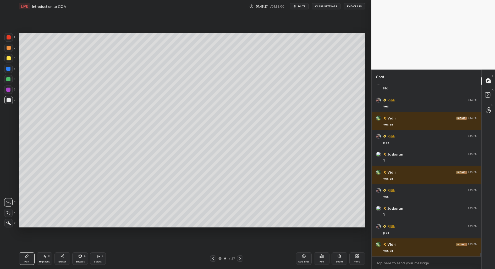
click at [240, 259] on icon at bounding box center [240, 258] width 2 height 3
click at [240, 261] on div at bounding box center [240, 259] width 6 height 6
click at [239, 261] on div at bounding box center [240, 259] width 6 height 6
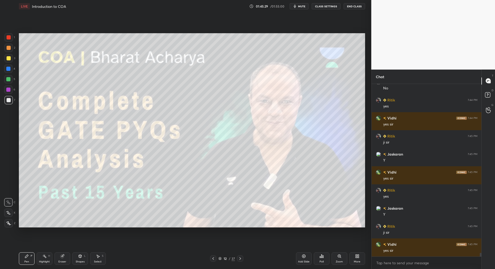
click at [240, 261] on div at bounding box center [240, 259] width 6 height 6
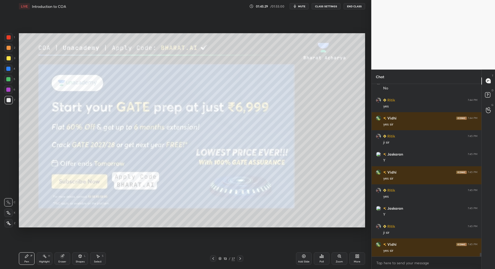
click at [240, 261] on div at bounding box center [240, 259] width 6 height 6
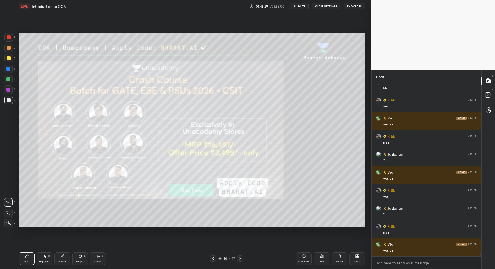
click at [240, 261] on div at bounding box center [240, 259] width 6 height 6
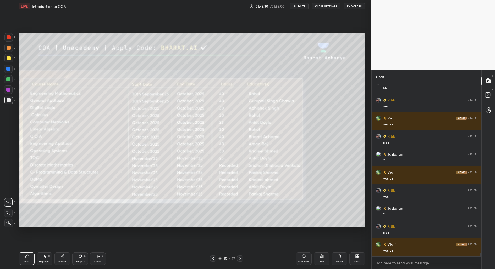
click at [240, 260] on icon at bounding box center [240, 259] width 4 height 4
click at [242, 260] on icon at bounding box center [240, 259] width 4 height 4
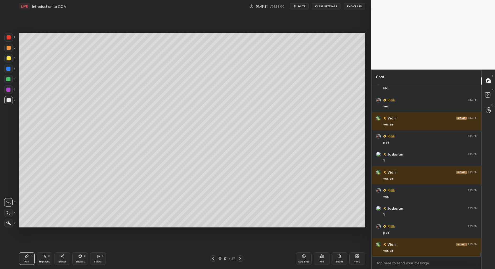
click at [241, 261] on div at bounding box center [240, 259] width 6 height 6
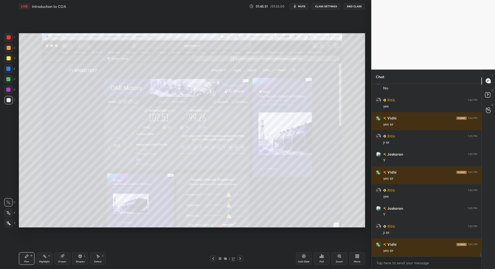
click at [240, 260] on div at bounding box center [240, 259] width 6 height 6
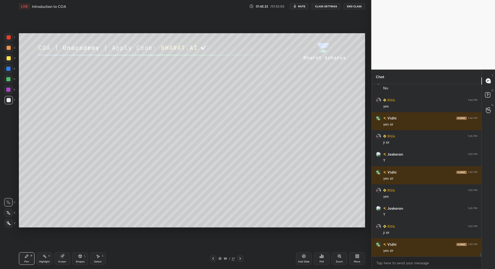
click at [240, 260] on icon at bounding box center [240, 259] width 4 height 4
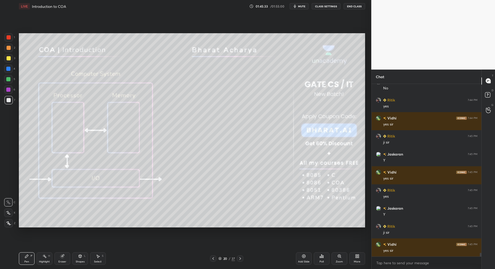
click at [240, 260] on icon at bounding box center [240, 259] width 4 height 4
click at [239, 261] on div at bounding box center [240, 259] width 6 height 6
drag, startPoint x: 211, startPoint y: 261, endPoint x: 204, endPoint y: 244, distance: 18.1
click at [211, 261] on div at bounding box center [213, 259] width 6 height 6
click at [238, 258] on icon at bounding box center [240, 259] width 4 height 4
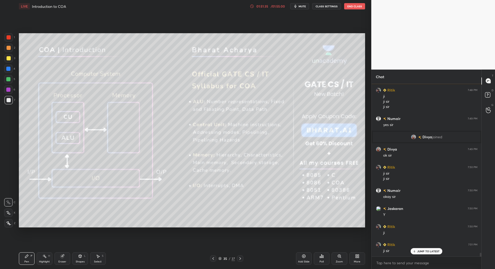
scroll to position [7700, 0]
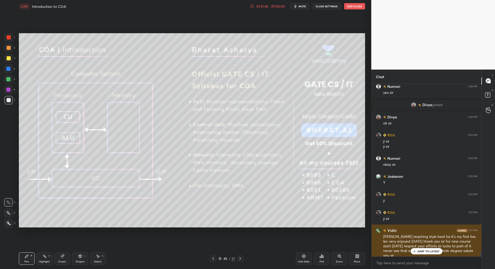
click at [423, 248] on div "[PERSON_NAME] teaching style best ha it's my first live lec very enjoyed [DATE]…" at bounding box center [430, 246] width 94 height 24
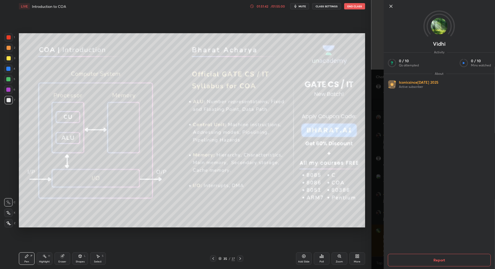
click at [391, 5] on icon at bounding box center [390, 6] width 6 height 6
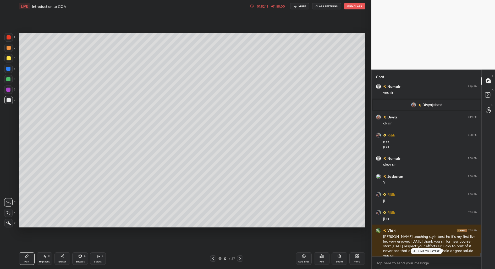
click at [234, 260] on div "37" at bounding box center [232, 258] width 3 height 5
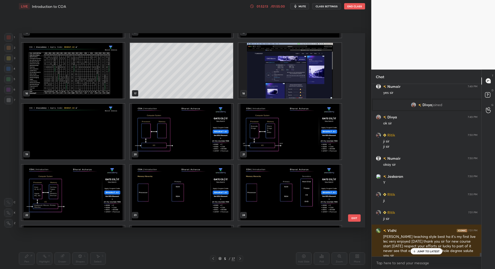
scroll to position [298, 0]
click at [74, 75] on img "grid" at bounding box center [72, 71] width 103 height 56
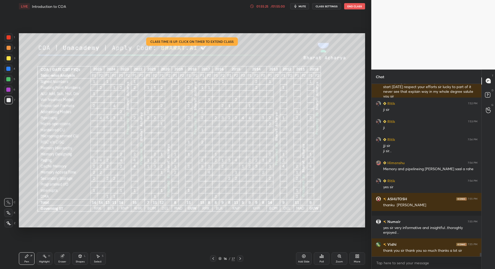
scroll to position [7877, 0]
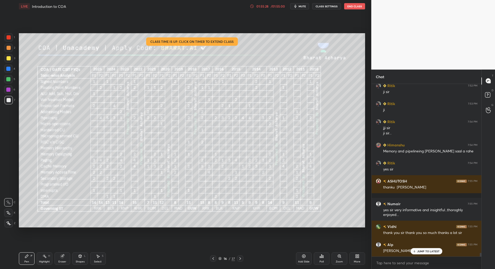
click at [429, 253] on div "JUMP TO LATEST" at bounding box center [425, 251] width 31 height 6
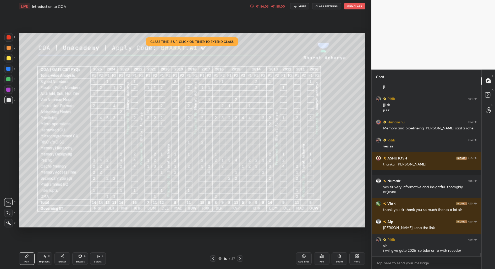
scroll to position [7923, 0]
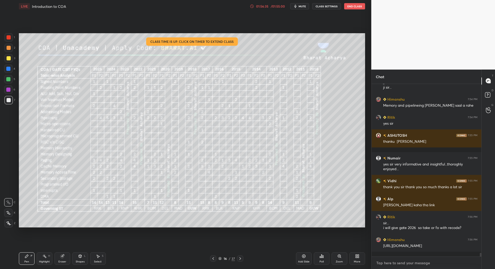
type textarea "x"
click at [448, 265] on textarea at bounding box center [426, 263] width 102 height 8
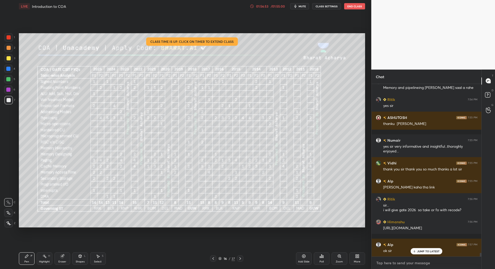
paste textarea "[URL][DOMAIN_NAME]"
type textarea "[URL][DOMAIN_NAME]"
type textarea "x"
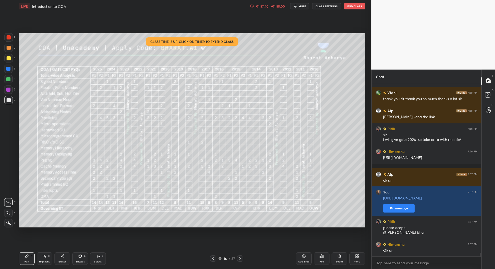
scroll to position [8029, 0]
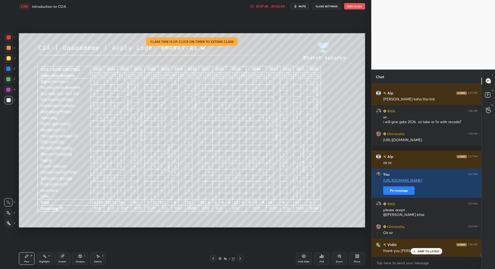
click at [359, 7] on button "End Class" at bounding box center [354, 6] width 21 height 6
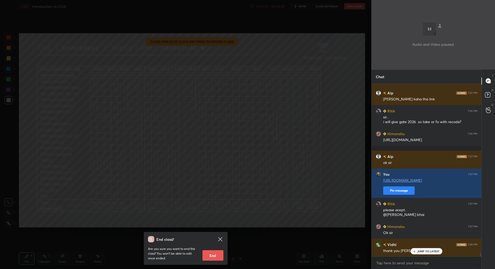
click at [217, 242] on icon at bounding box center [220, 239] width 6 height 6
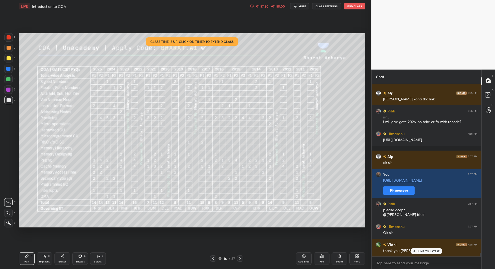
click at [350, 7] on button "End Class" at bounding box center [354, 6] width 21 height 6
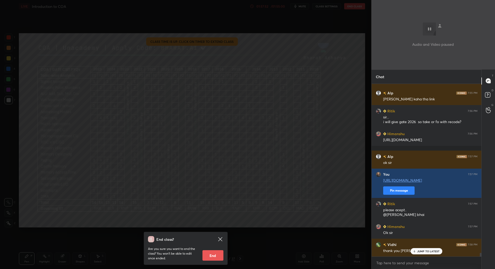
click at [213, 255] on button "End" at bounding box center [212, 255] width 21 height 10
type textarea "x"
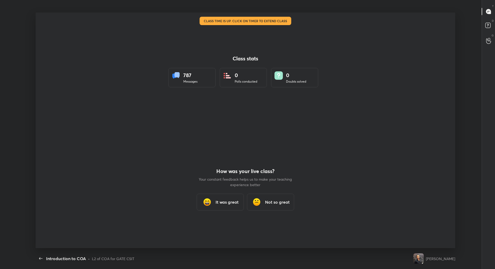
scroll to position [0, 0]
click at [223, 201] on h3 "It was great" at bounding box center [226, 202] width 23 height 6
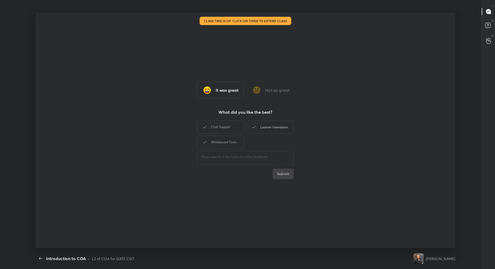
click at [268, 128] on div "Learner Interaction" at bounding box center [269, 127] width 47 height 13
click at [285, 172] on button "Submit" at bounding box center [282, 174] width 21 height 10
